Goal: Information Seeking & Learning: Learn about a topic

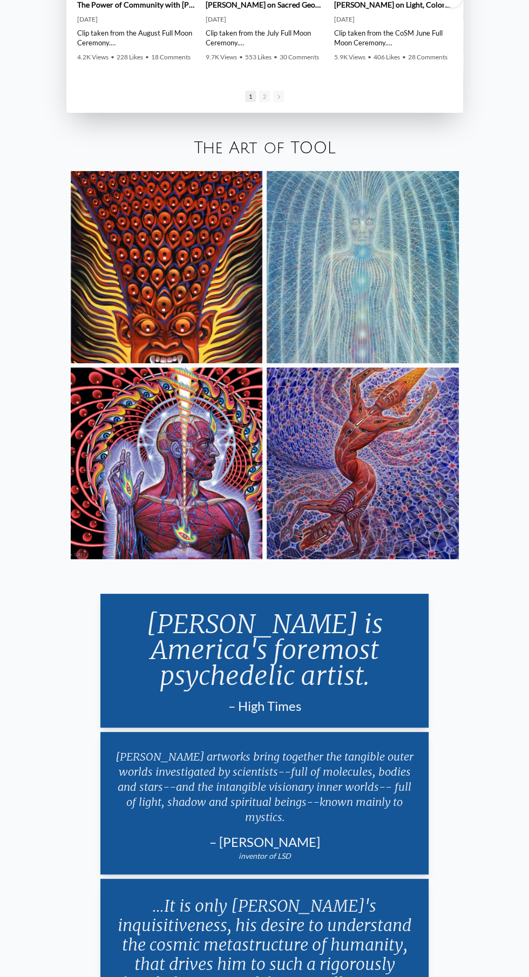
scroll to position [2398, 0]
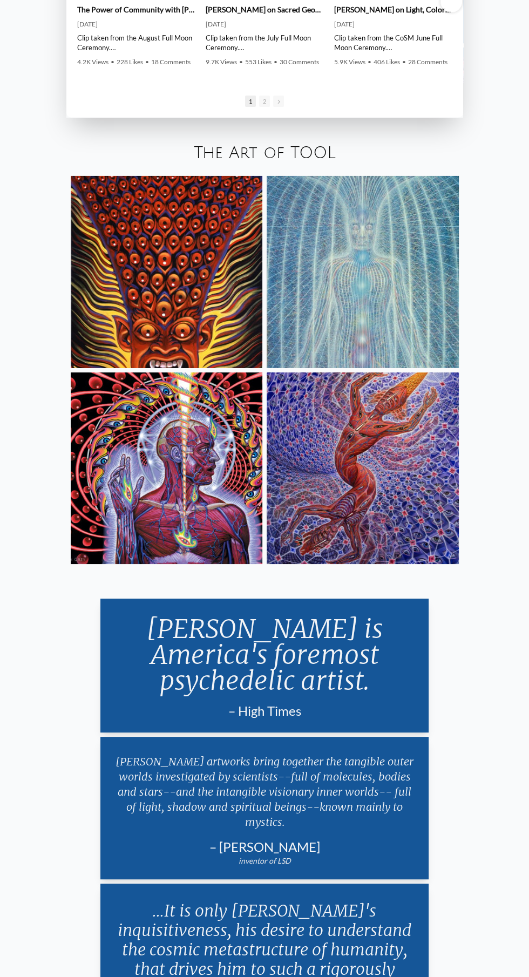
click at [383, 333] on img at bounding box center [363, 272] width 192 height 192
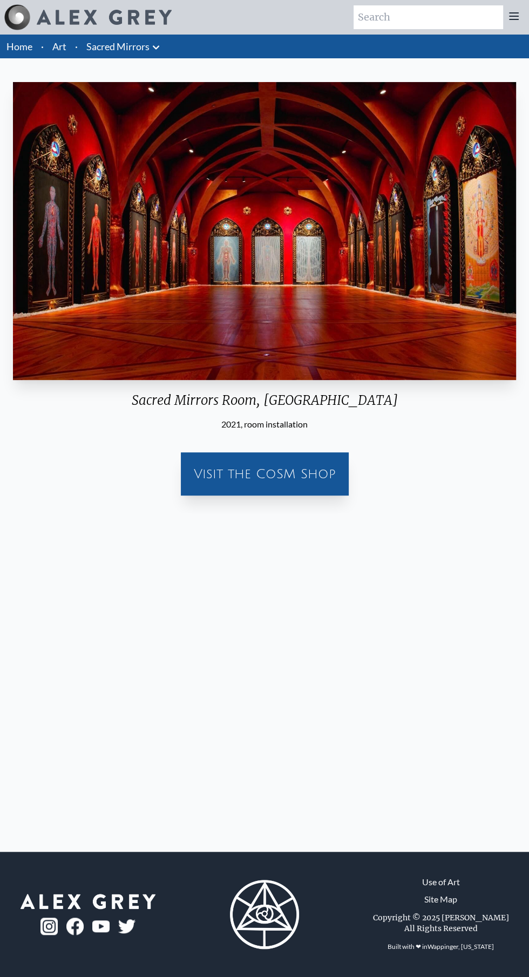
click at [53, 53] on link "Art" at bounding box center [59, 46] width 14 height 15
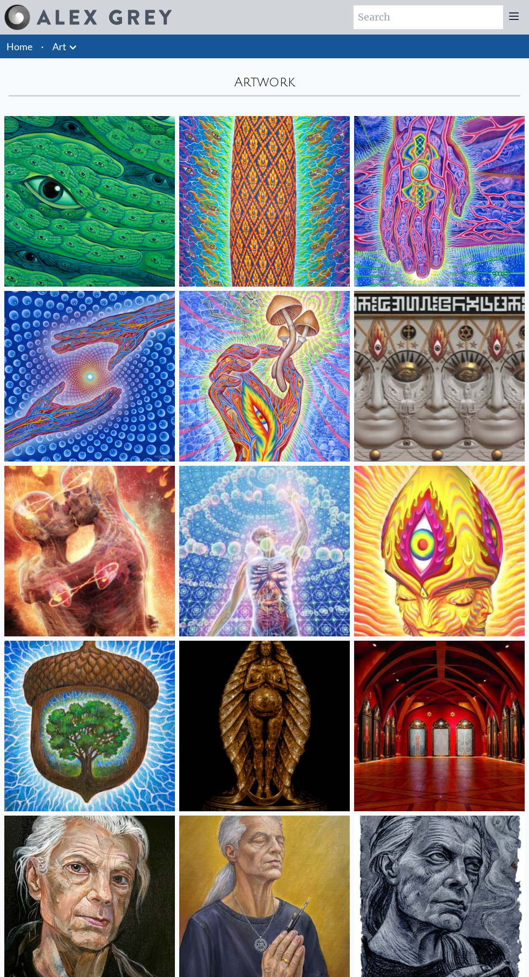
scroll to position [816, 0]
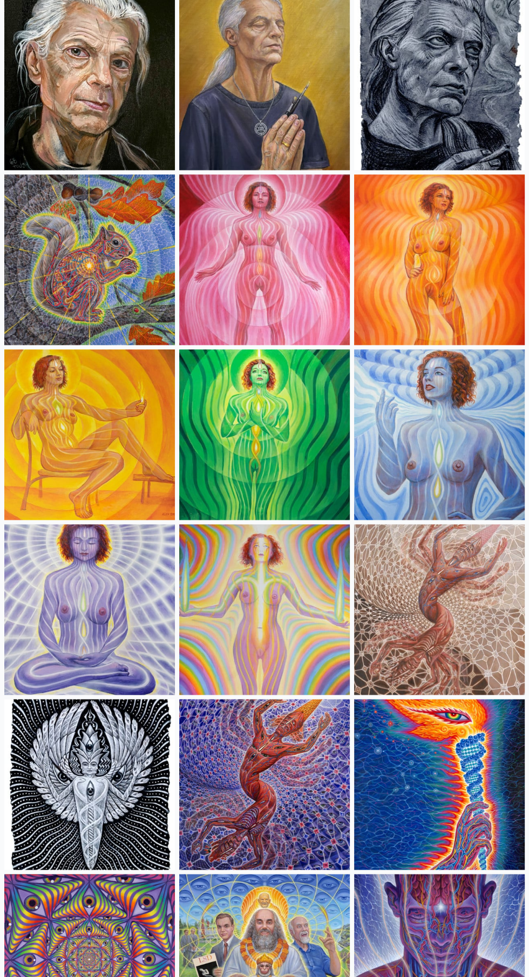
click at [83, 246] on img at bounding box center [89, 259] width 171 height 171
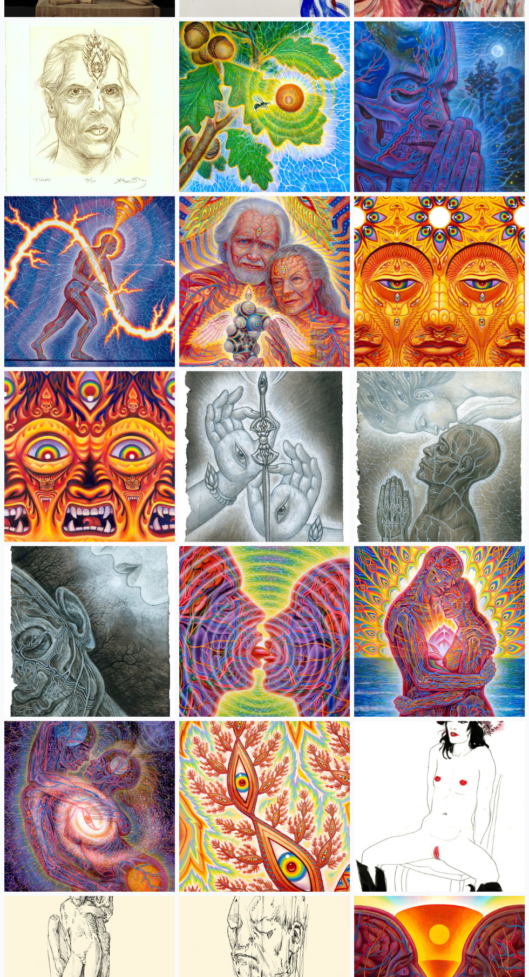
scroll to position [4302, 0]
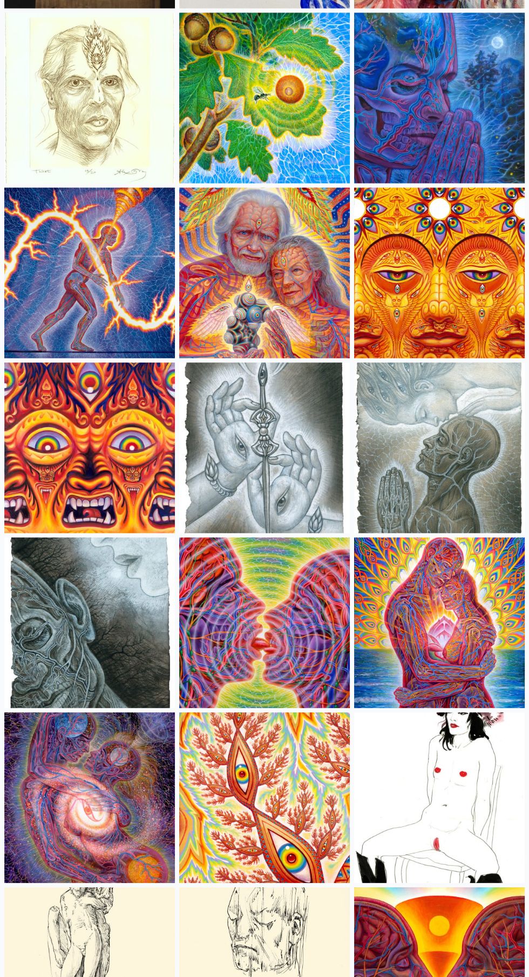
click at [89, 600] on img at bounding box center [89, 623] width 171 height 171
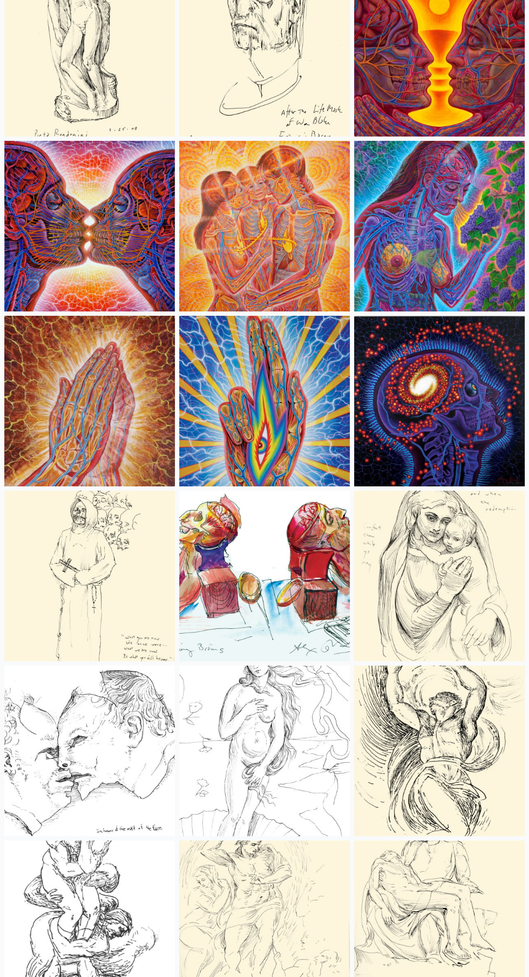
scroll to position [5225, 0]
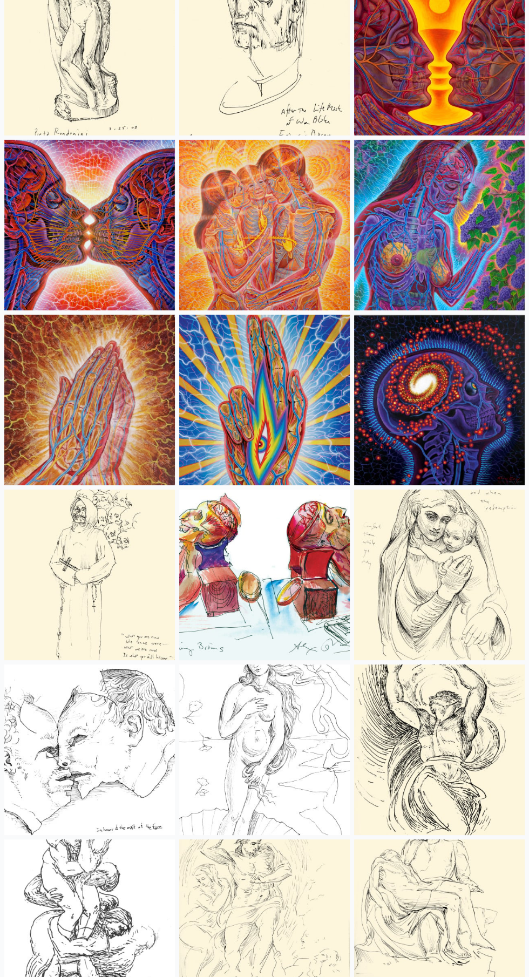
click at [262, 255] on img at bounding box center [264, 225] width 171 height 171
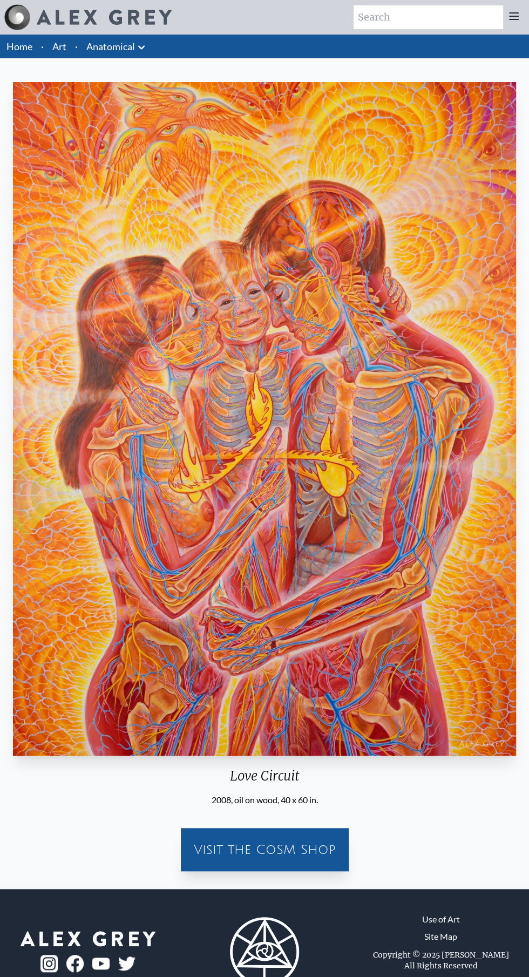
click at [223, 396] on img "11 / 35" at bounding box center [264, 419] width 503 height 674
